Goal: Task Accomplishment & Management: Manage account settings

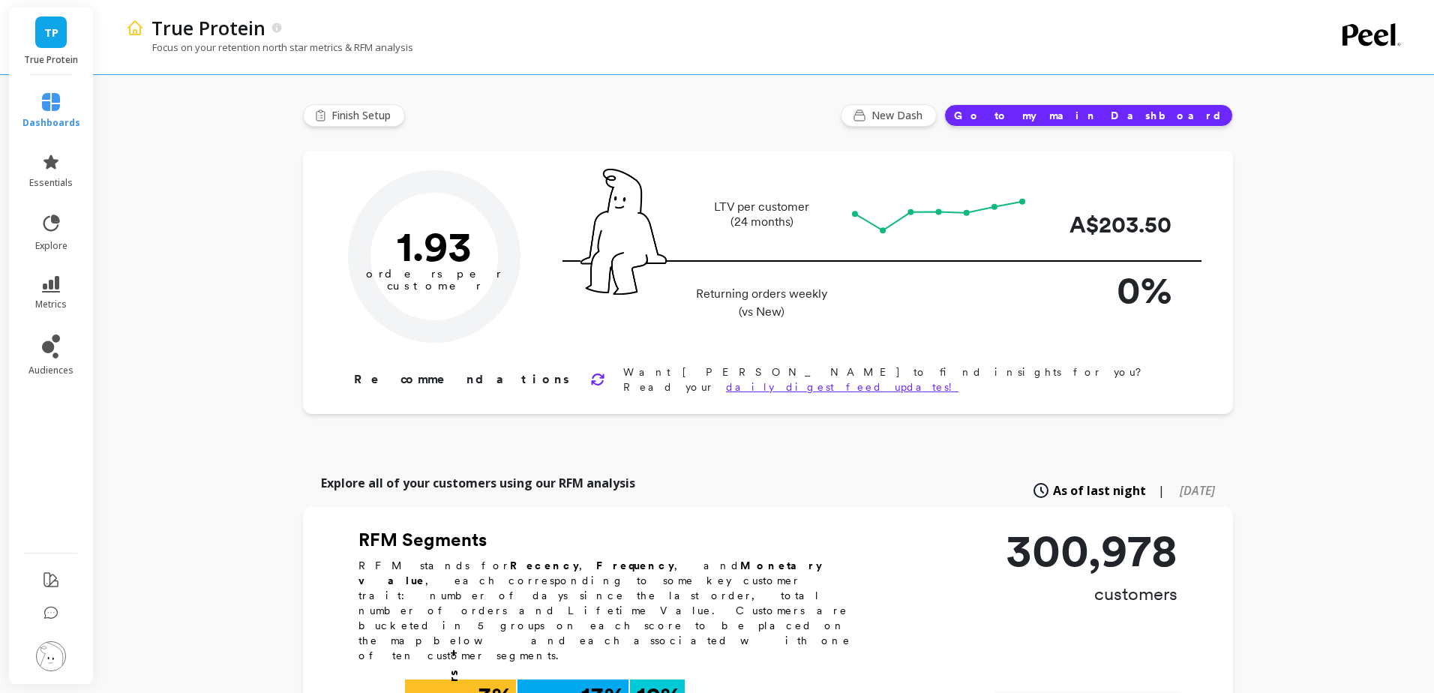
type input "Champions"
type input "28687"
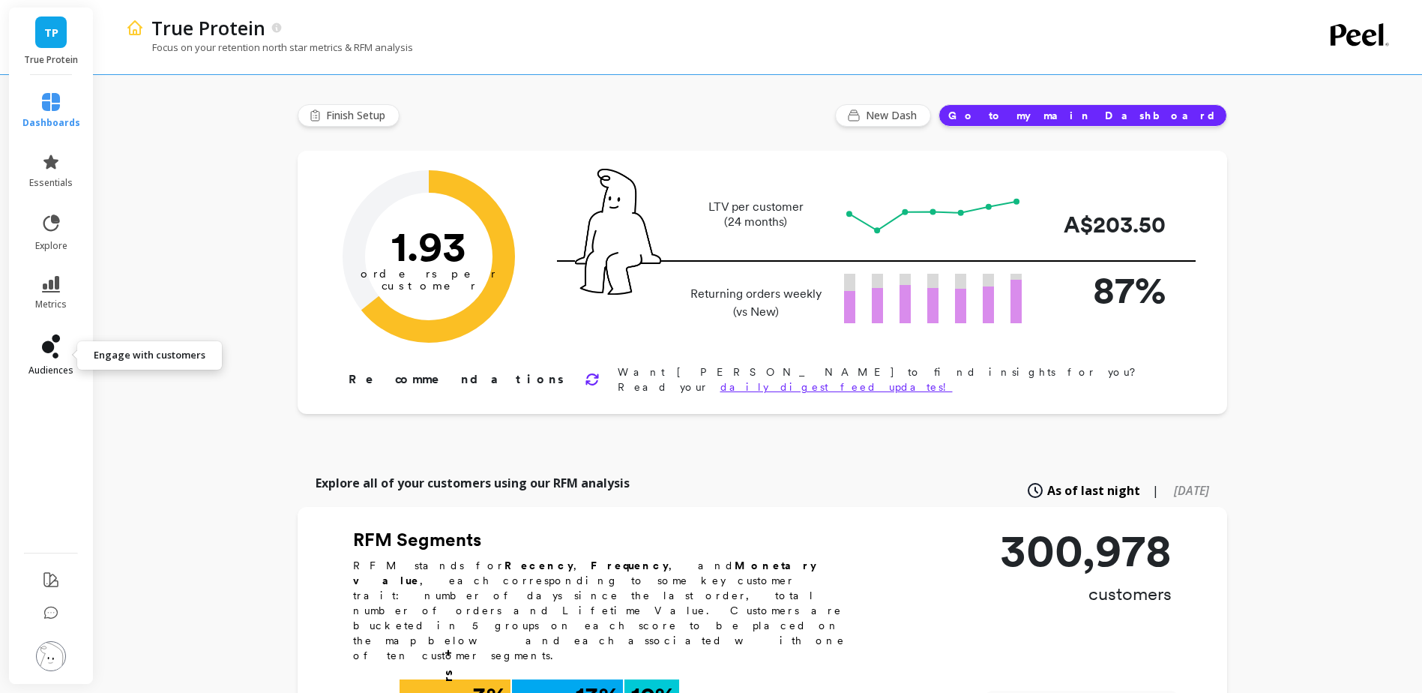
click at [56, 368] on span "audiences" at bounding box center [50, 370] width 45 height 12
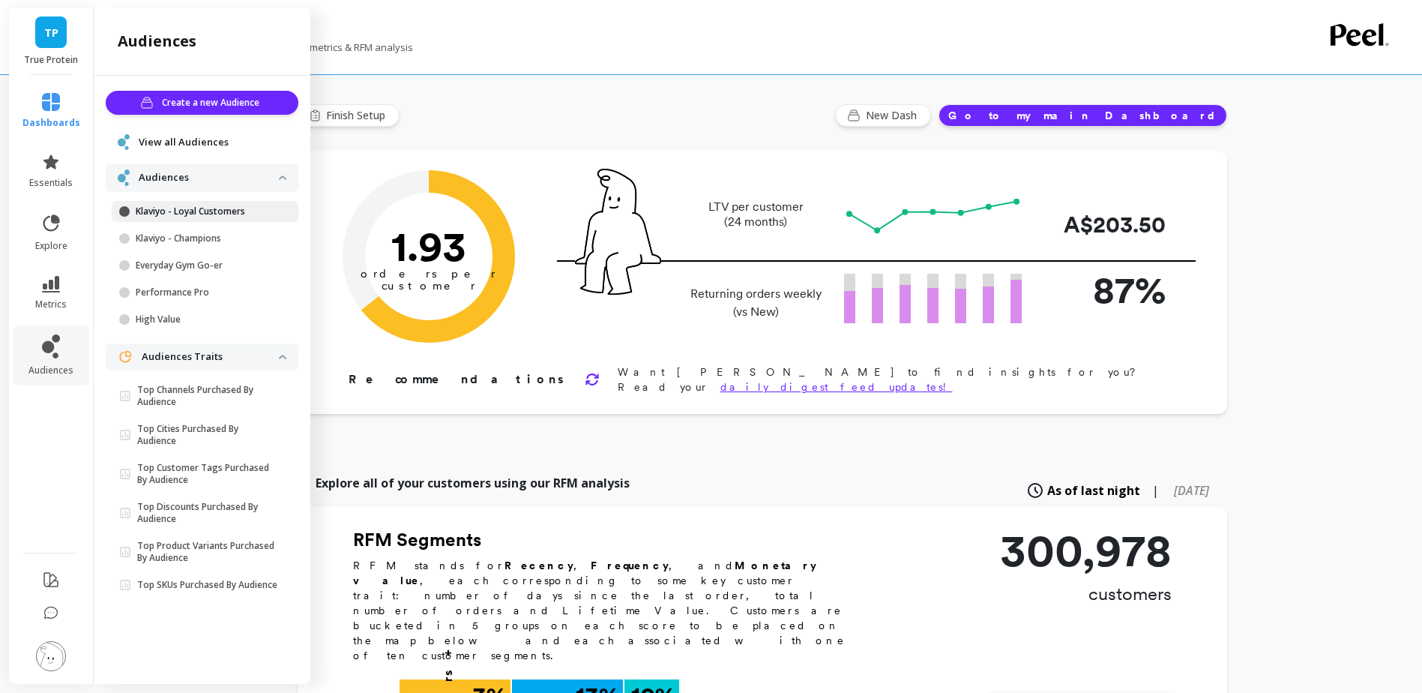
click at [197, 214] on p "Klaviyo - Loyal Customers" at bounding box center [207, 211] width 143 height 12
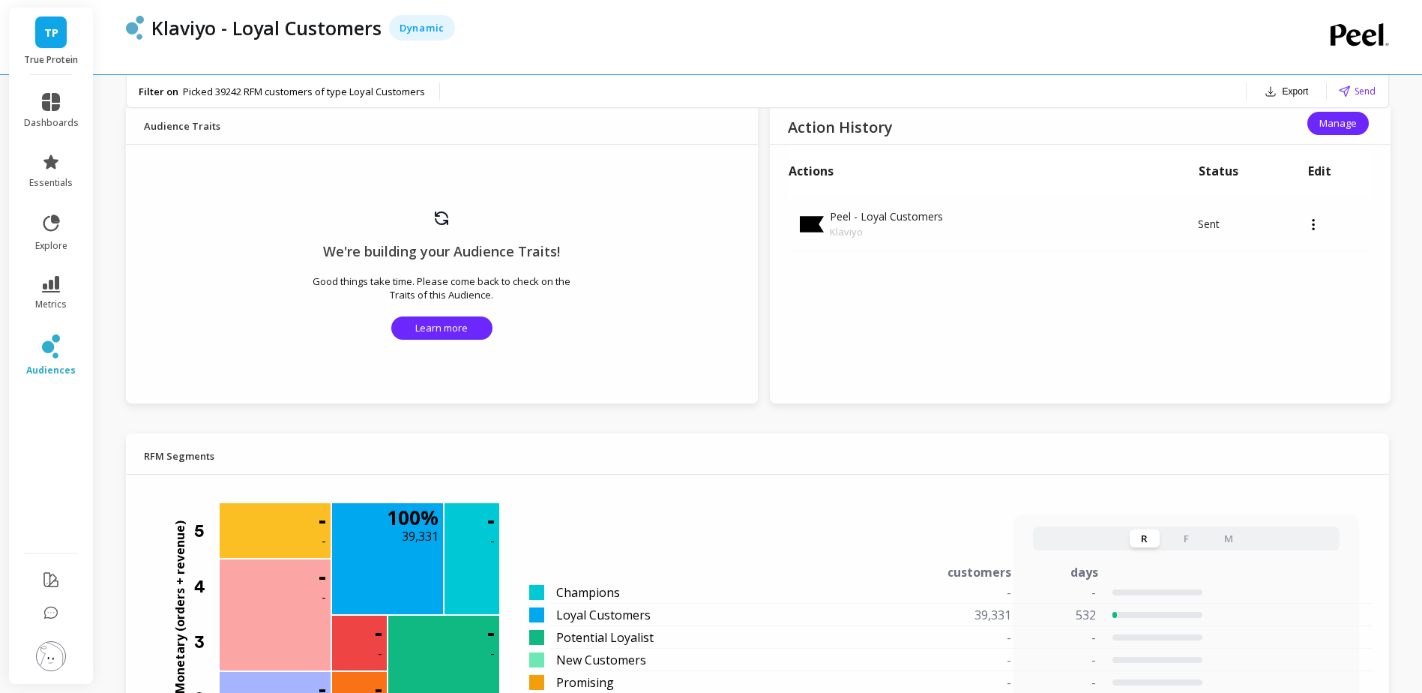
scroll to position [847, 0]
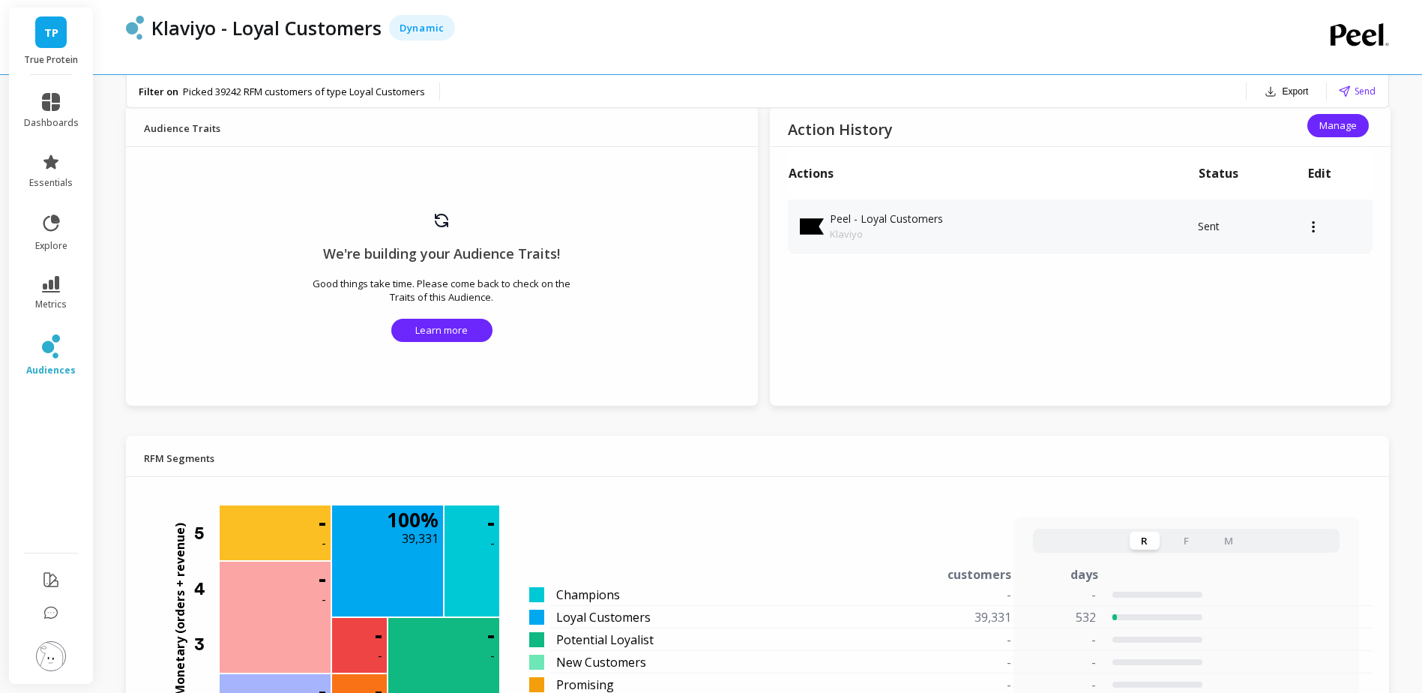
click at [1308, 226] on div at bounding box center [1340, 227] width 65 height 4
click at [1048, 342] on div "Action History Manage Actions Status Edit Peel - Loyal Customers Klaviyo Sent" at bounding box center [1081, 256] width 622 height 300
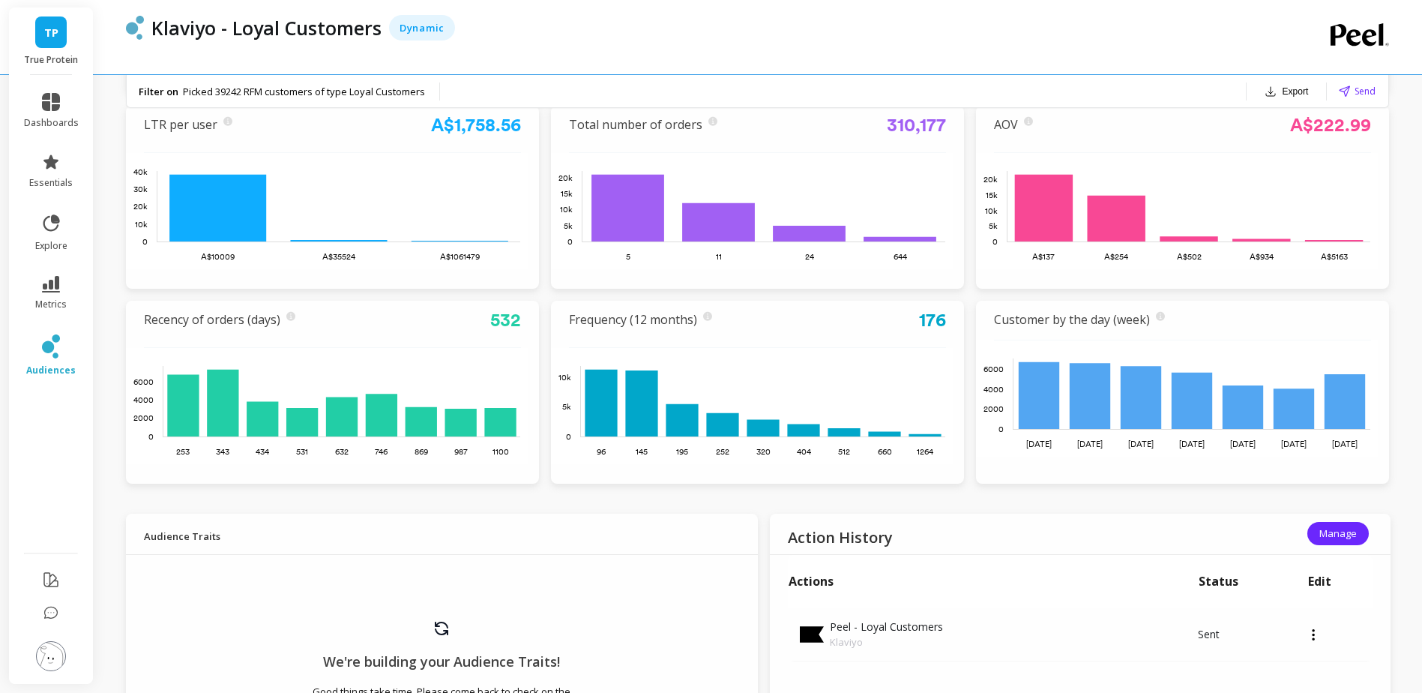
scroll to position [414, 0]
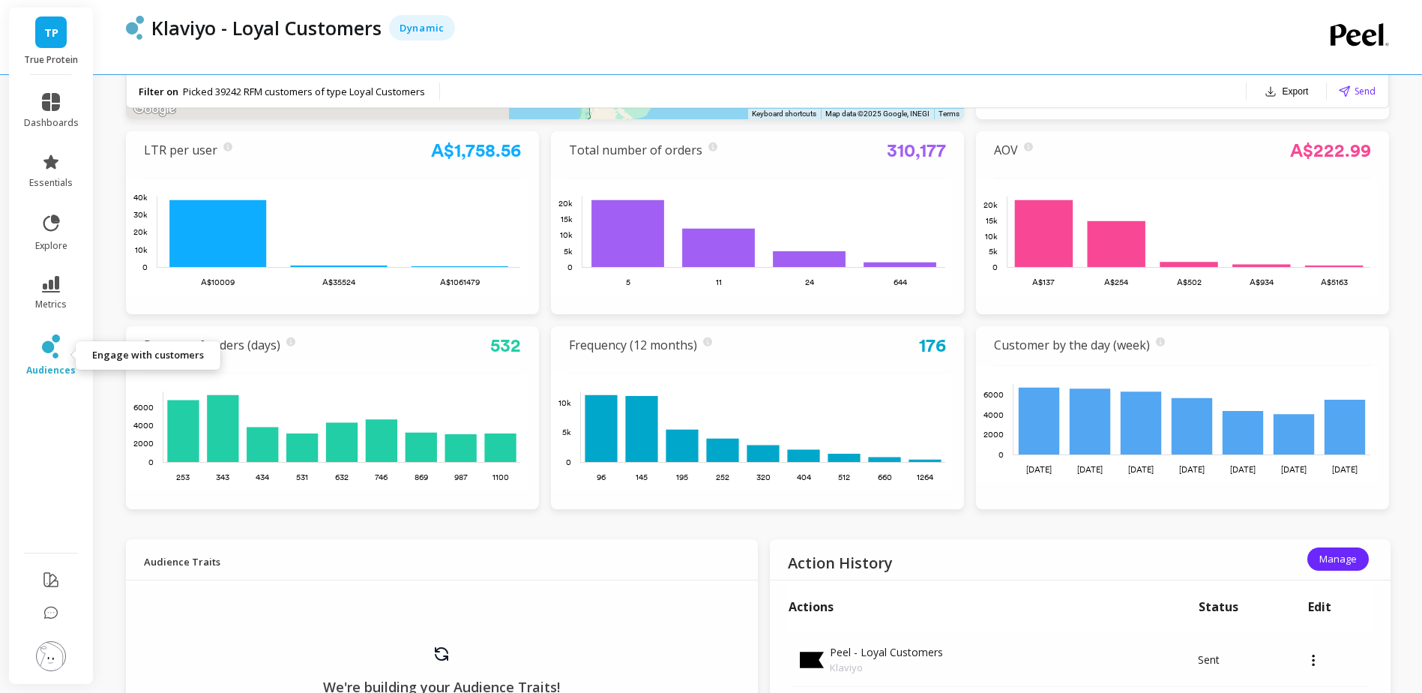
click at [46, 345] on icon at bounding box center [48, 347] width 12 height 12
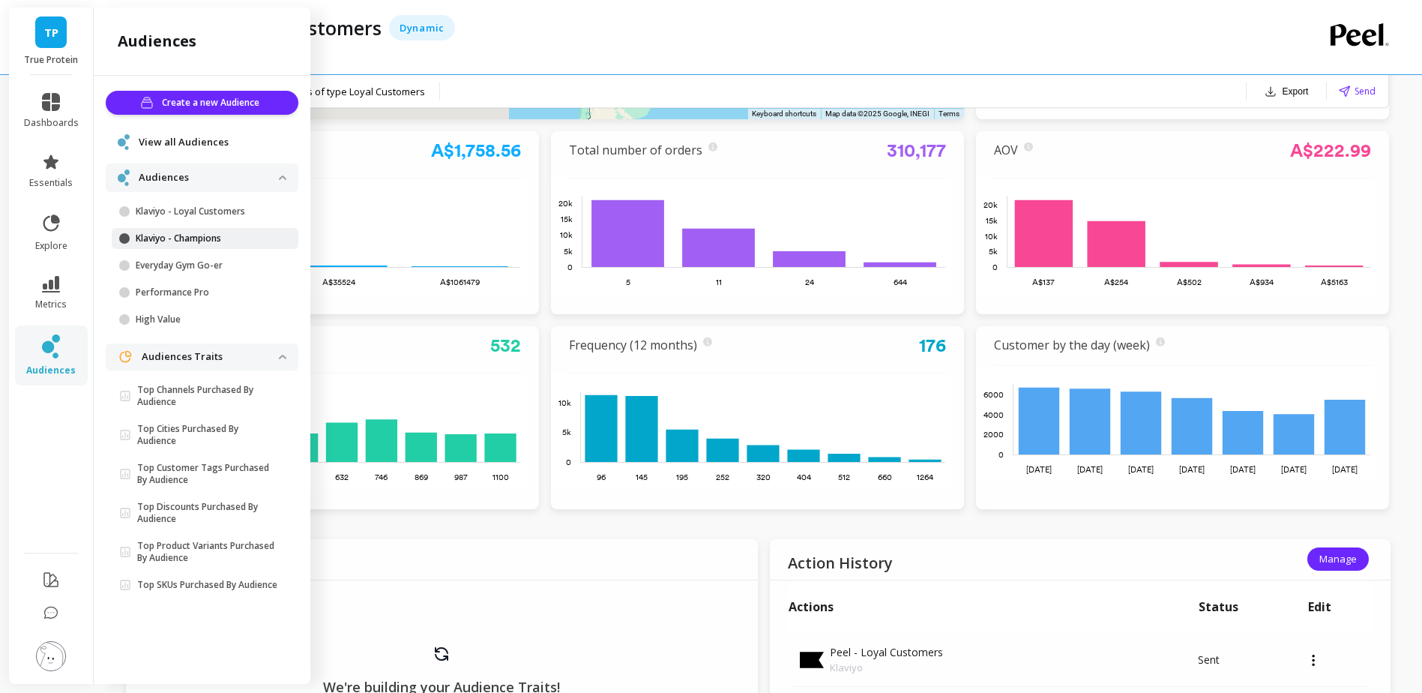
click at [190, 238] on p "Klaviyo - Champions" at bounding box center [207, 238] width 143 height 12
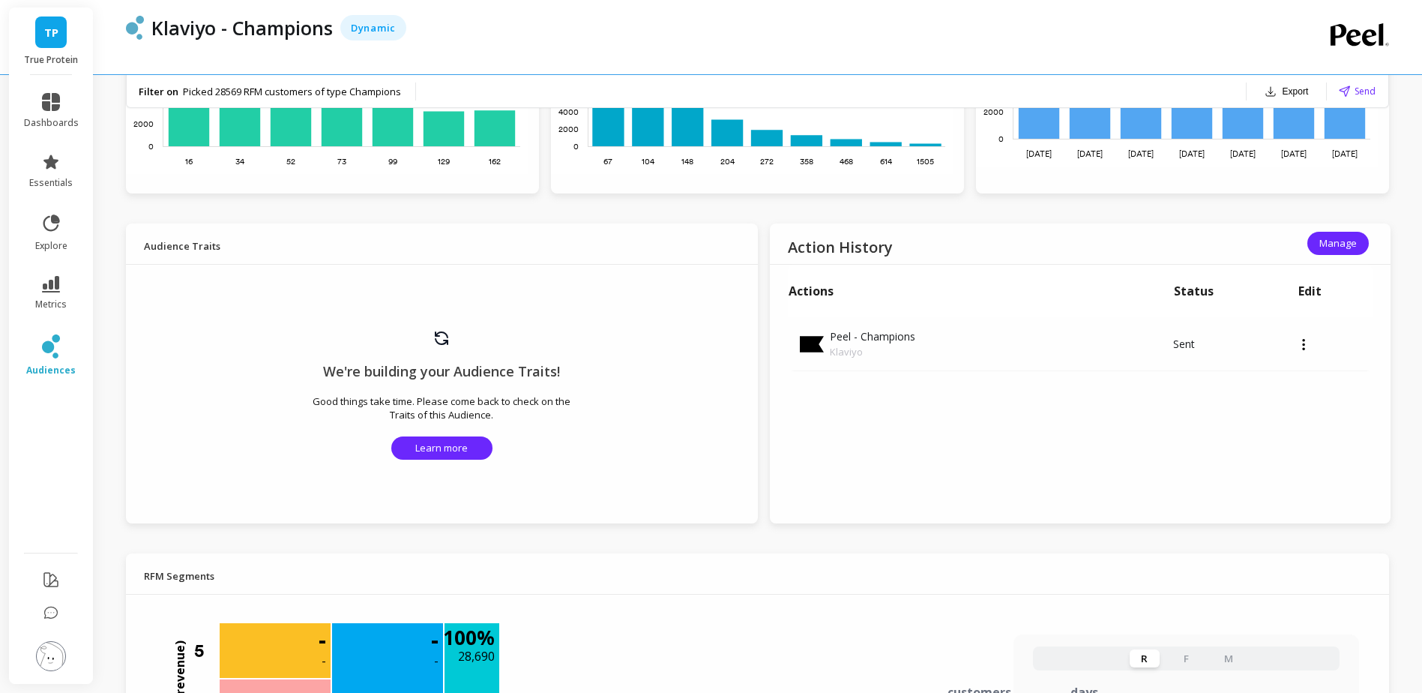
scroll to position [728, 0]
